Goal: Unclear

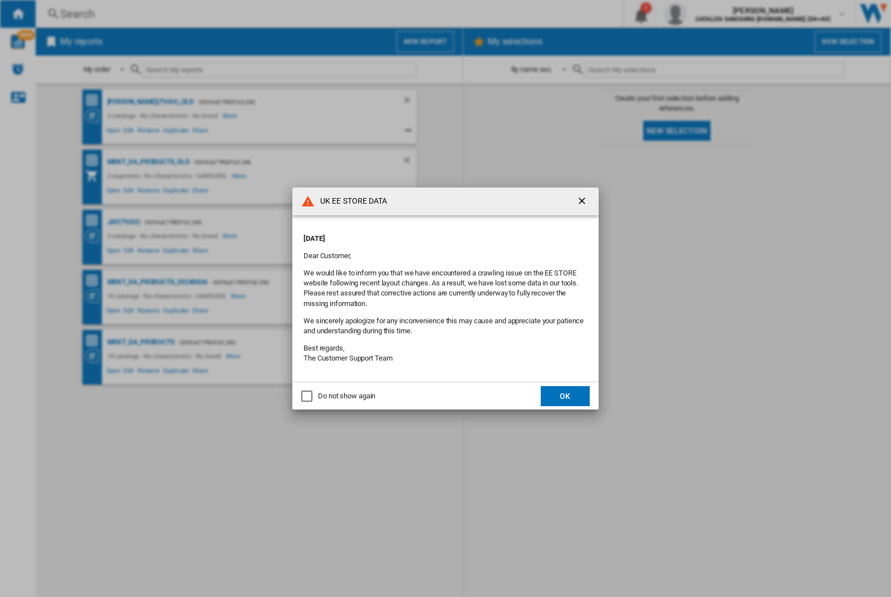
click at [422, 235] on p "Friday, October 03, 2025" at bounding box center [445, 239] width 284 height 10
click at [709, 14] on div "UK EE STORE DATA Friday, October 03, 2025 Dear Customer, We would like to infor…" at bounding box center [445, 298] width 891 height 597
click at [422, 235] on p "Friday, October 03, 2025" at bounding box center [445, 239] width 284 height 10
click at [709, 14] on div "UK EE STORE DATA Friday, October 03, 2025 Dear Customer, We would like to infor…" at bounding box center [445, 298] width 891 height 597
